Goal: Check status: Check status

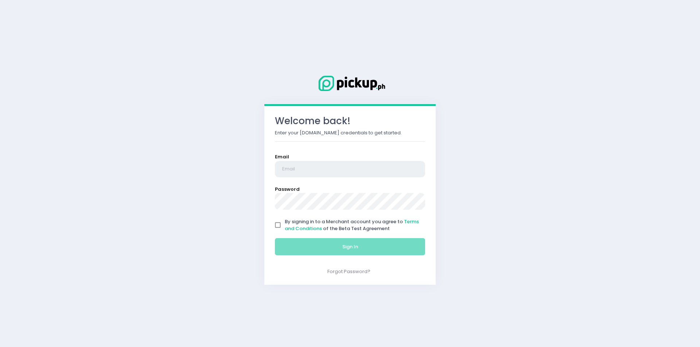
type input "[EMAIL_ADDRESS][DOMAIN_NAME]"
click at [278, 223] on input "By signing in to a Merchant account you agree to Terms and Conditions of the Be…" at bounding box center [278, 225] width 14 height 14
checkbox input "true"
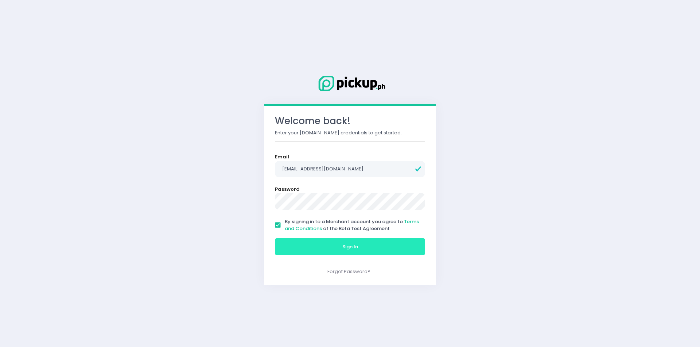
click at [299, 245] on button "Sign In" at bounding box center [350, 246] width 150 height 17
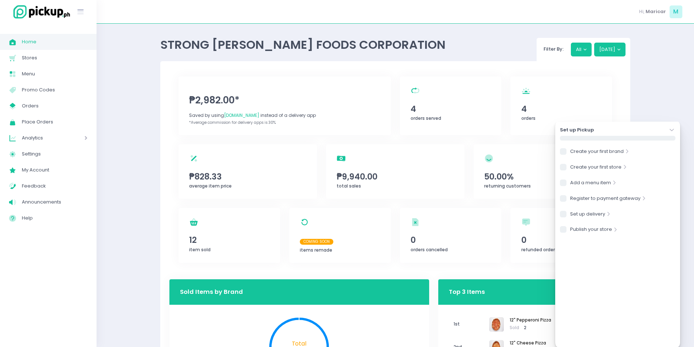
click at [671, 129] on icon "Stockholm-icons / Navigation / Angle-down Created with Sketch." at bounding box center [671, 129] width 7 height 7
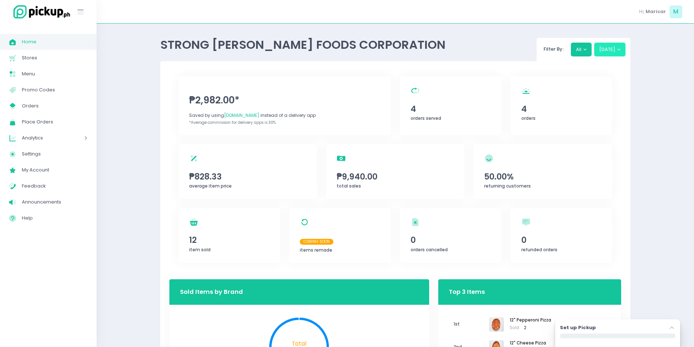
click at [616, 55] on button "[DATE]" at bounding box center [610, 50] width 32 height 14
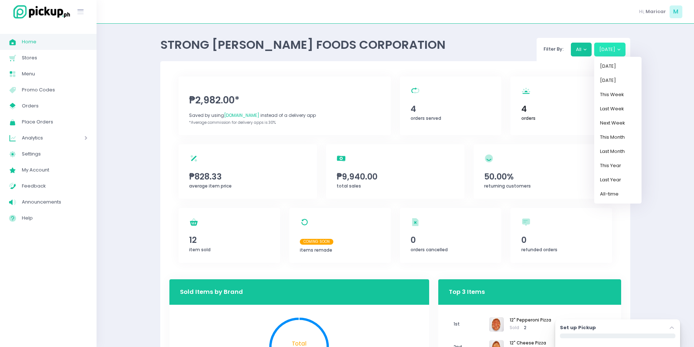
click at [536, 119] on div "orders Created with Sketch. 4 orders" at bounding box center [562, 106] width 102 height 59
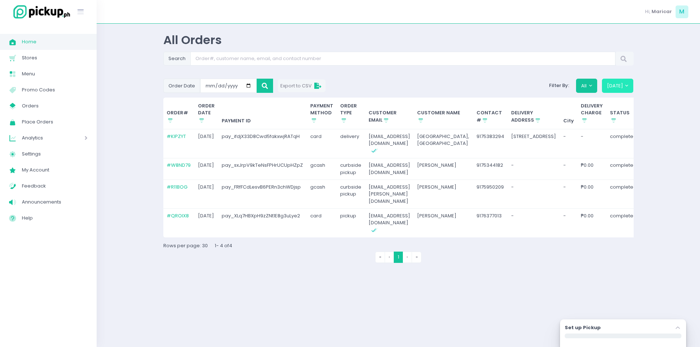
click at [615, 83] on button "[DATE]" at bounding box center [618, 86] width 32 height 14
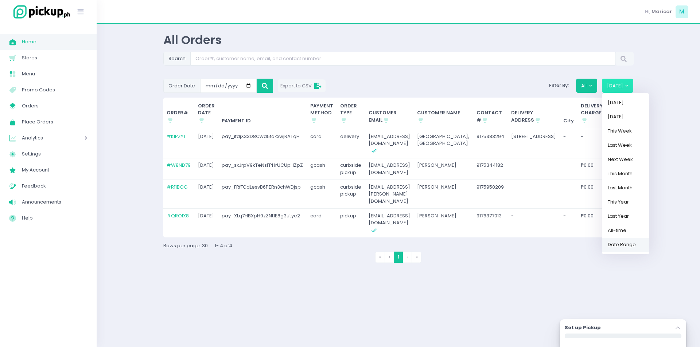
click at [622, 244] on link "Date Range" at bounding box center [625, 245] width 47 height 14
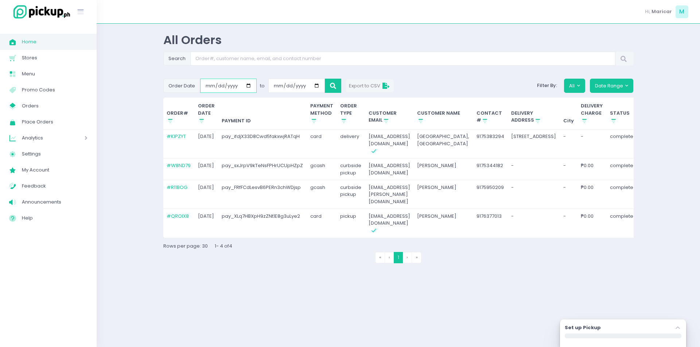
click at [208, 84] on input "[DATE]" at bounding box center [228, 86] width 56 height 14
type input "[DATE]"
click at [288, 89] on input "0002-09-30" at bounding box center [296, 86] width 56 height 14
click at [284, 86] on input "0002-09-30" at bounding box center [296, 86] width 56 height 14
type input "[DATE]"
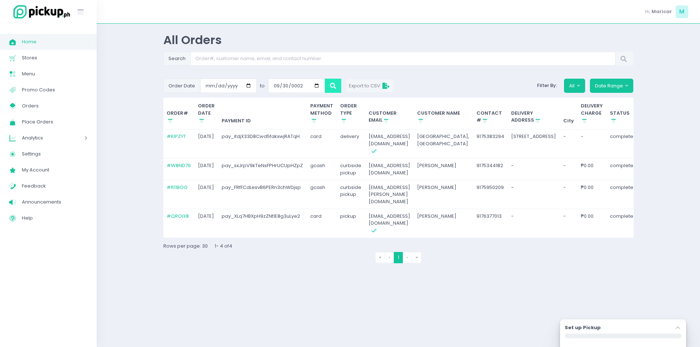
click at [334, 86] on icon at bounding box center [333, 86] width 6 height 0
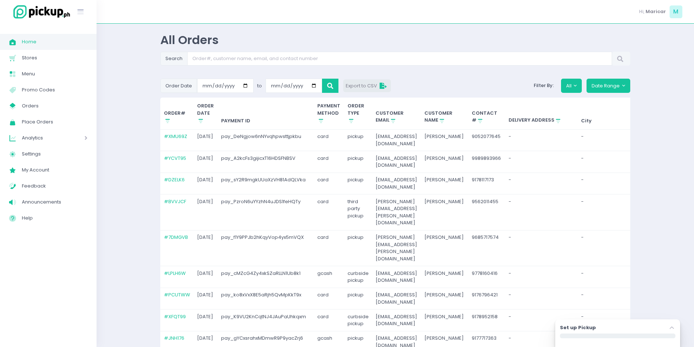
click at [386, 86] on icon at bounding box center [384, 86] width 9 height 0
